Goal: Navigation & Orientation: Find specific page/section

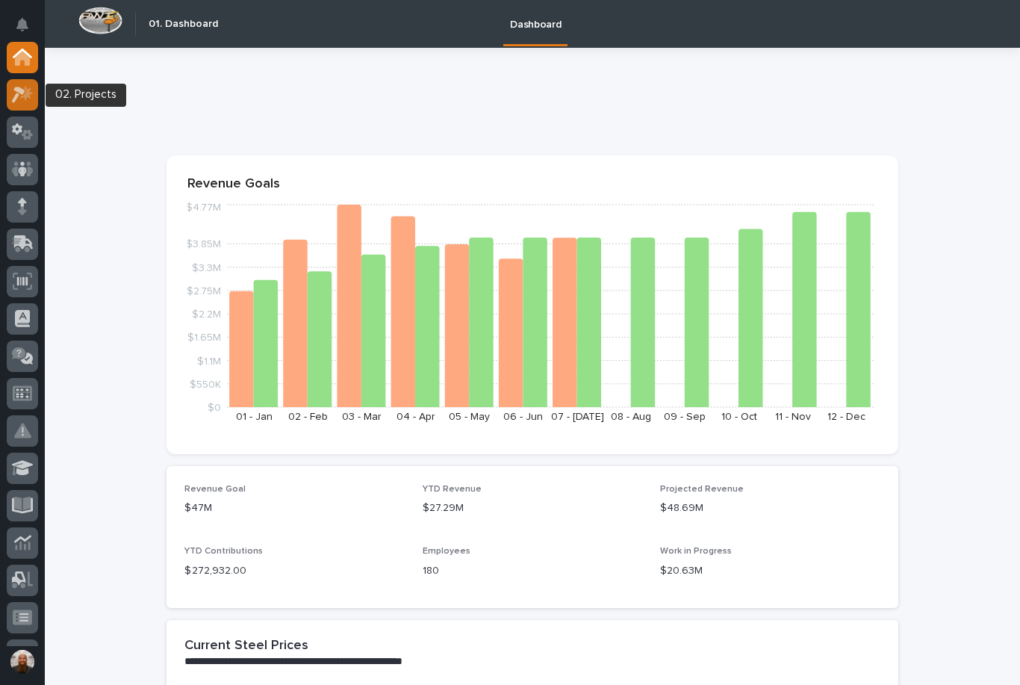
click at [25, 103] on div at bounding box center [22, 94] width 31 height 31
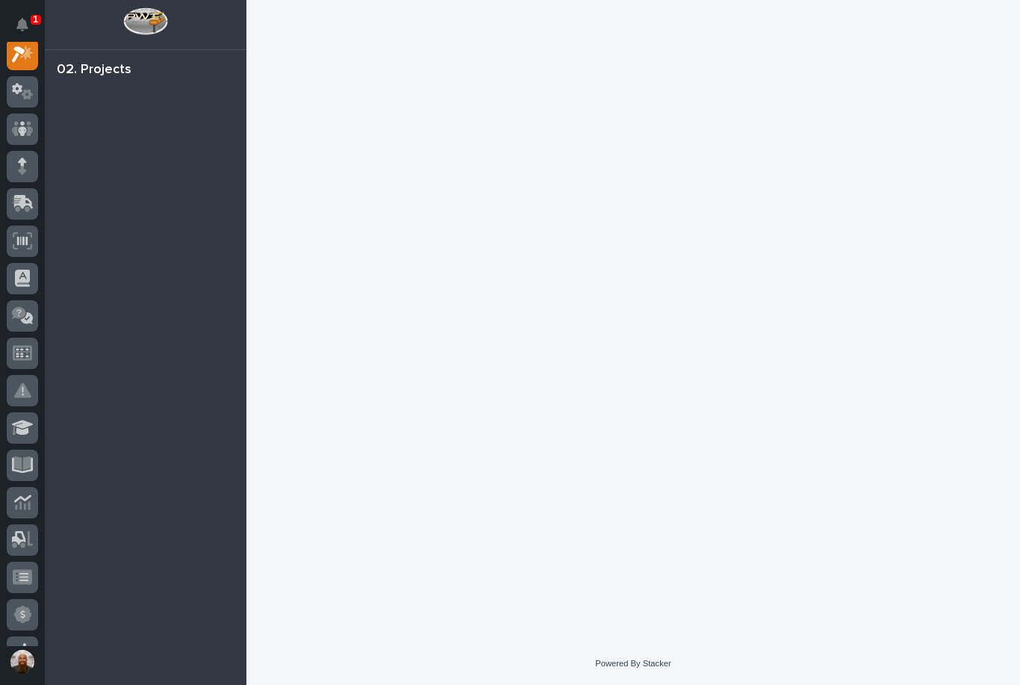
scroll to position [37, 0]
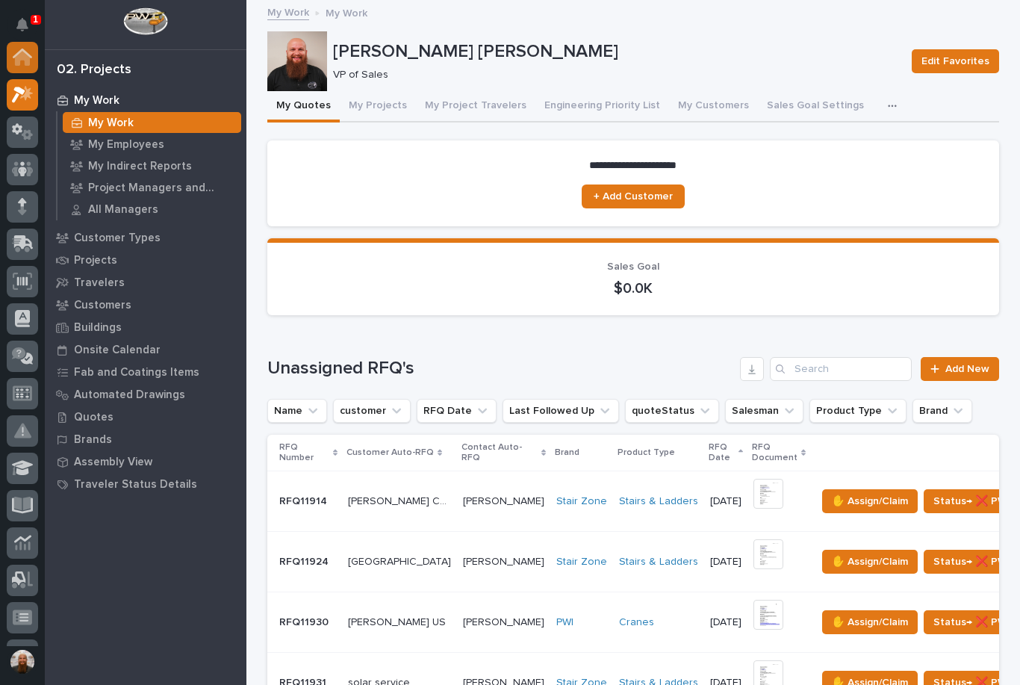
click at [26, 59] on icon at bounding box center [22, 58] width 15 height 15
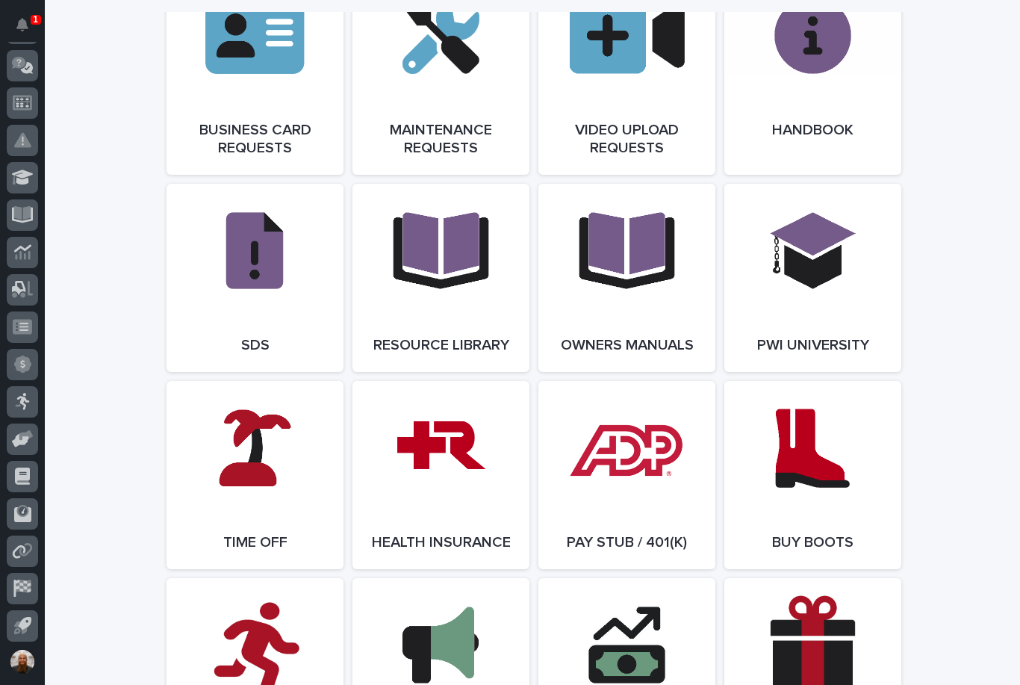
scroll to position [266, 0]
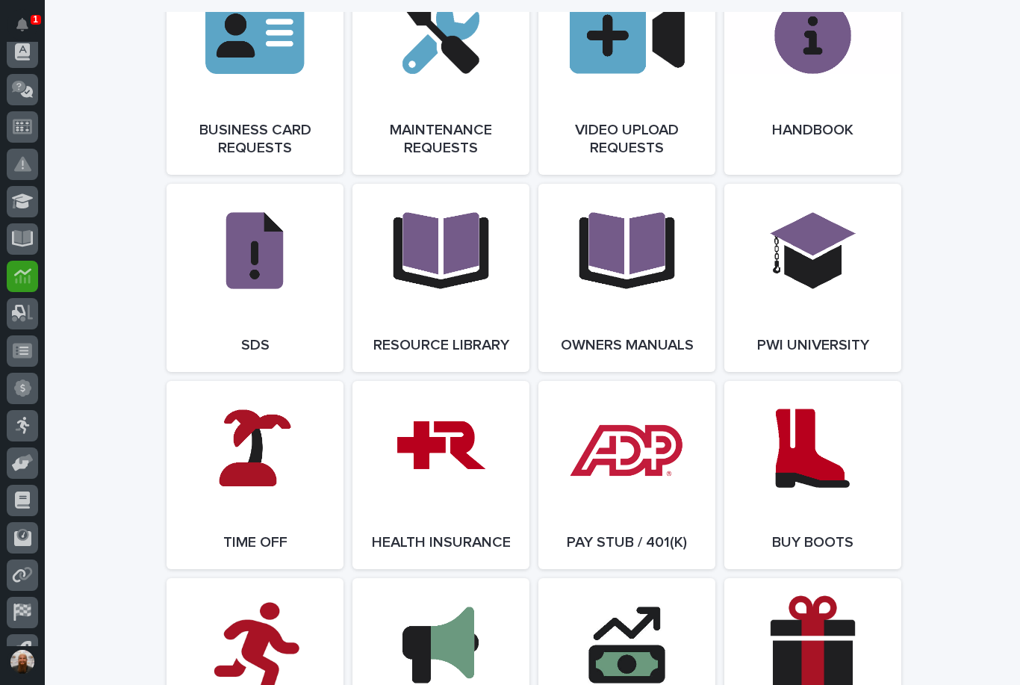
click at [21, 282] on icon at bounding box center [22, 279] width 15 height 9
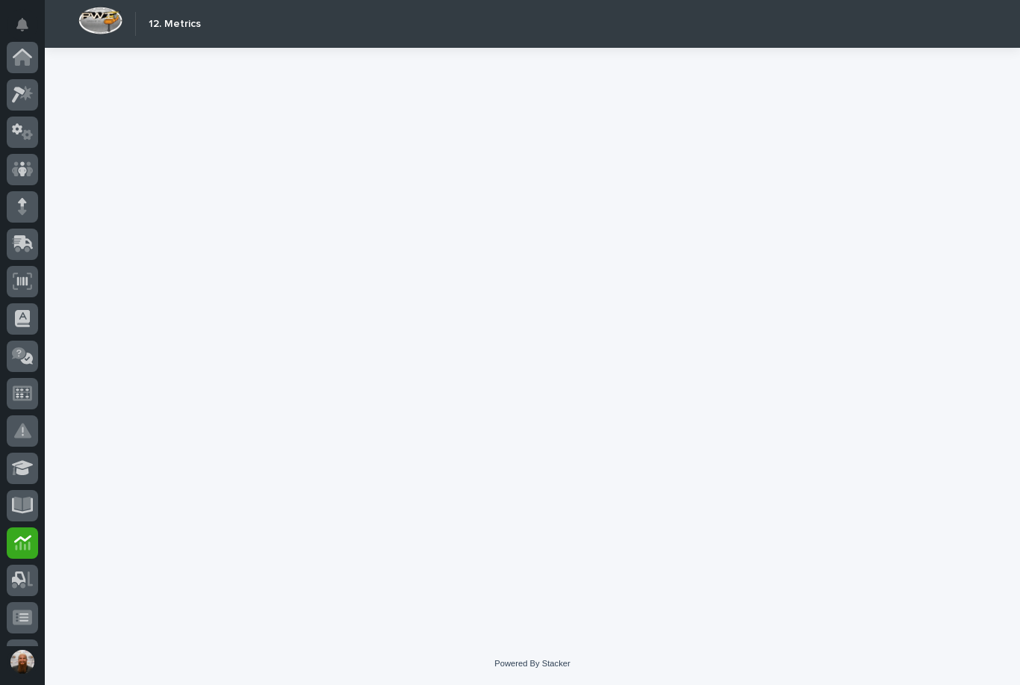
scroll to position [291, 0]
